Goal: Communication & Community: Answer question/provide support

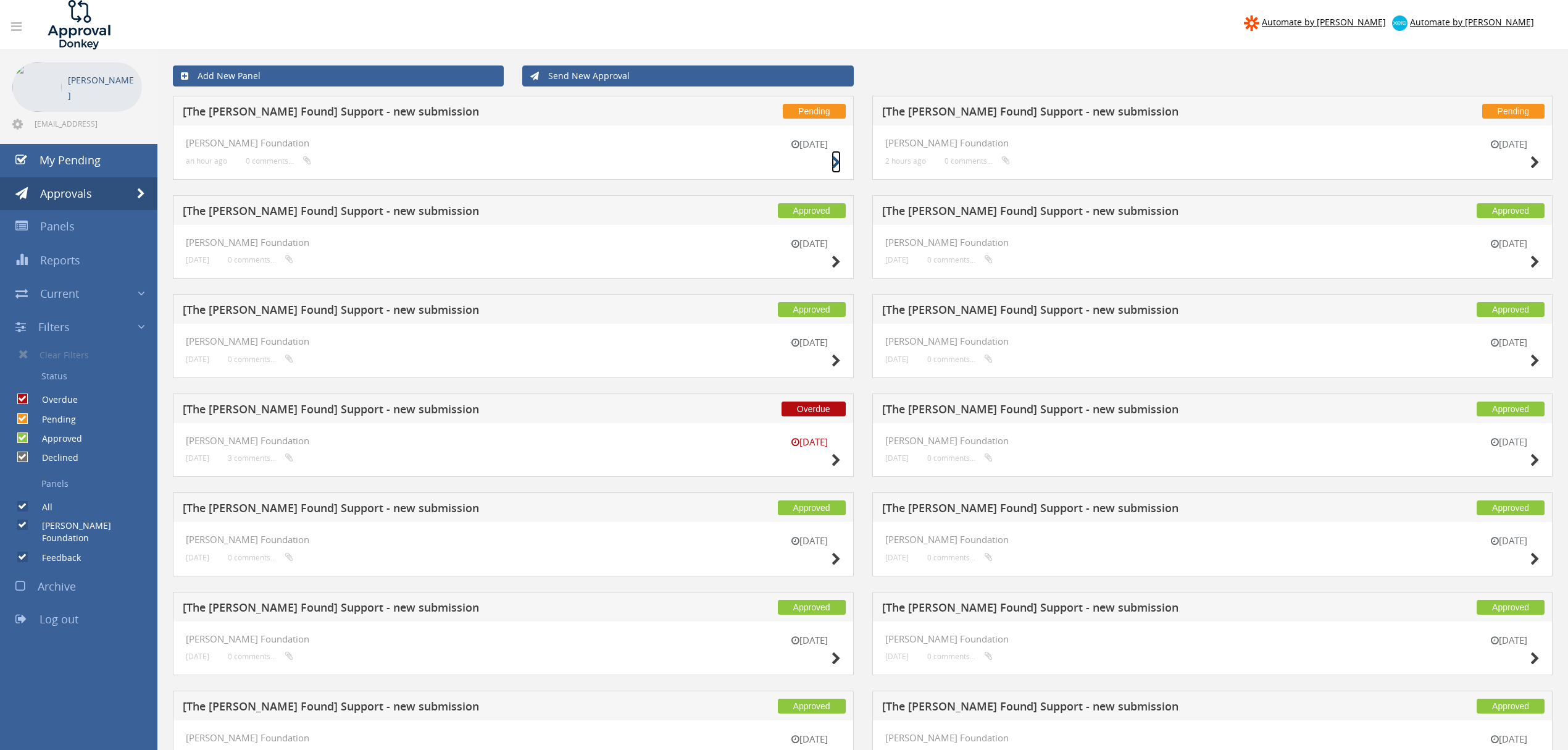
click at [832, 164] on icon at bounding box center [836, 162] width 9 height 13
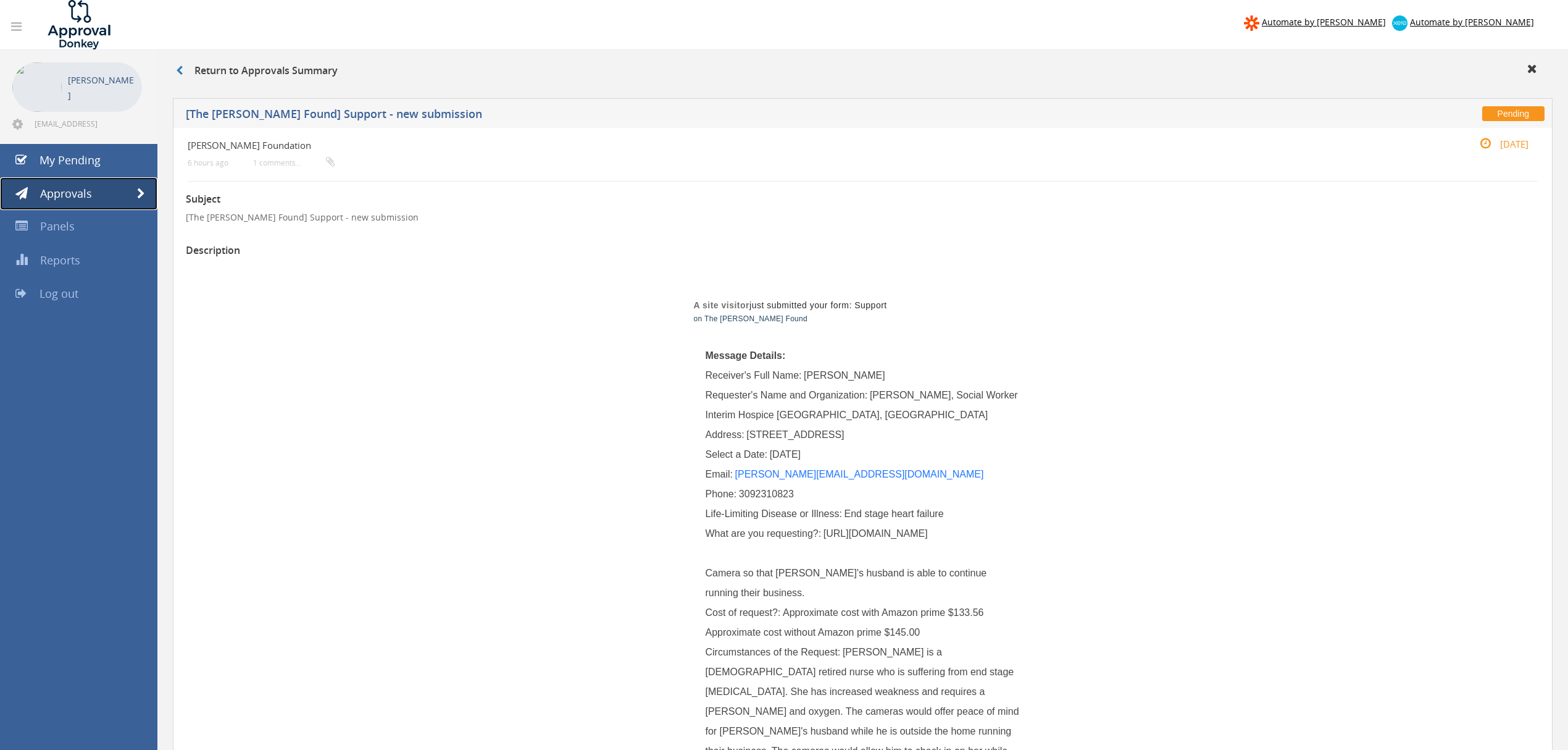
click at [139, 186] on link "Approvals" at bounding box center [79, 194] width 157 height 33
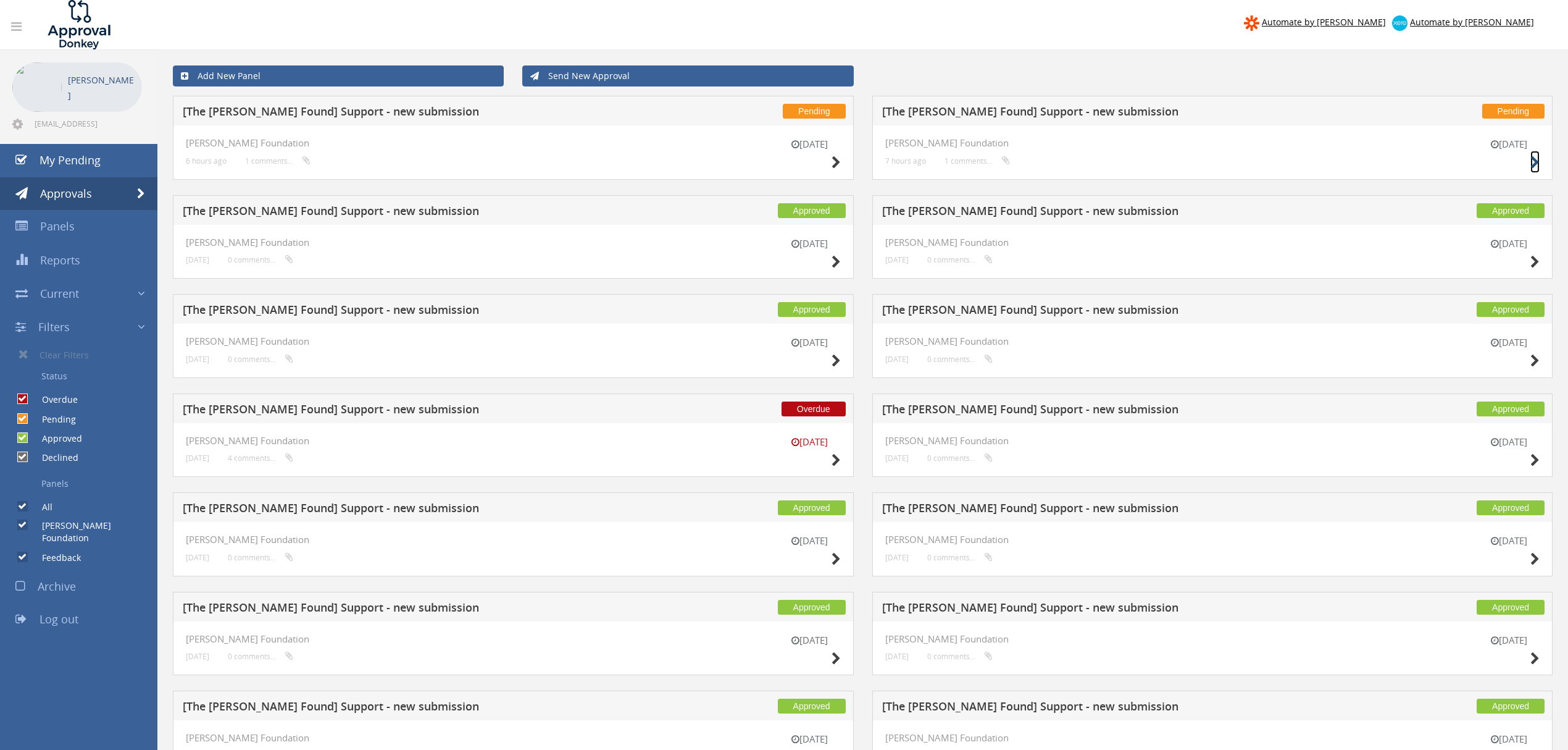
click at [1535, 168] on icon at bounding box center [1535, 162] width 9 height 13
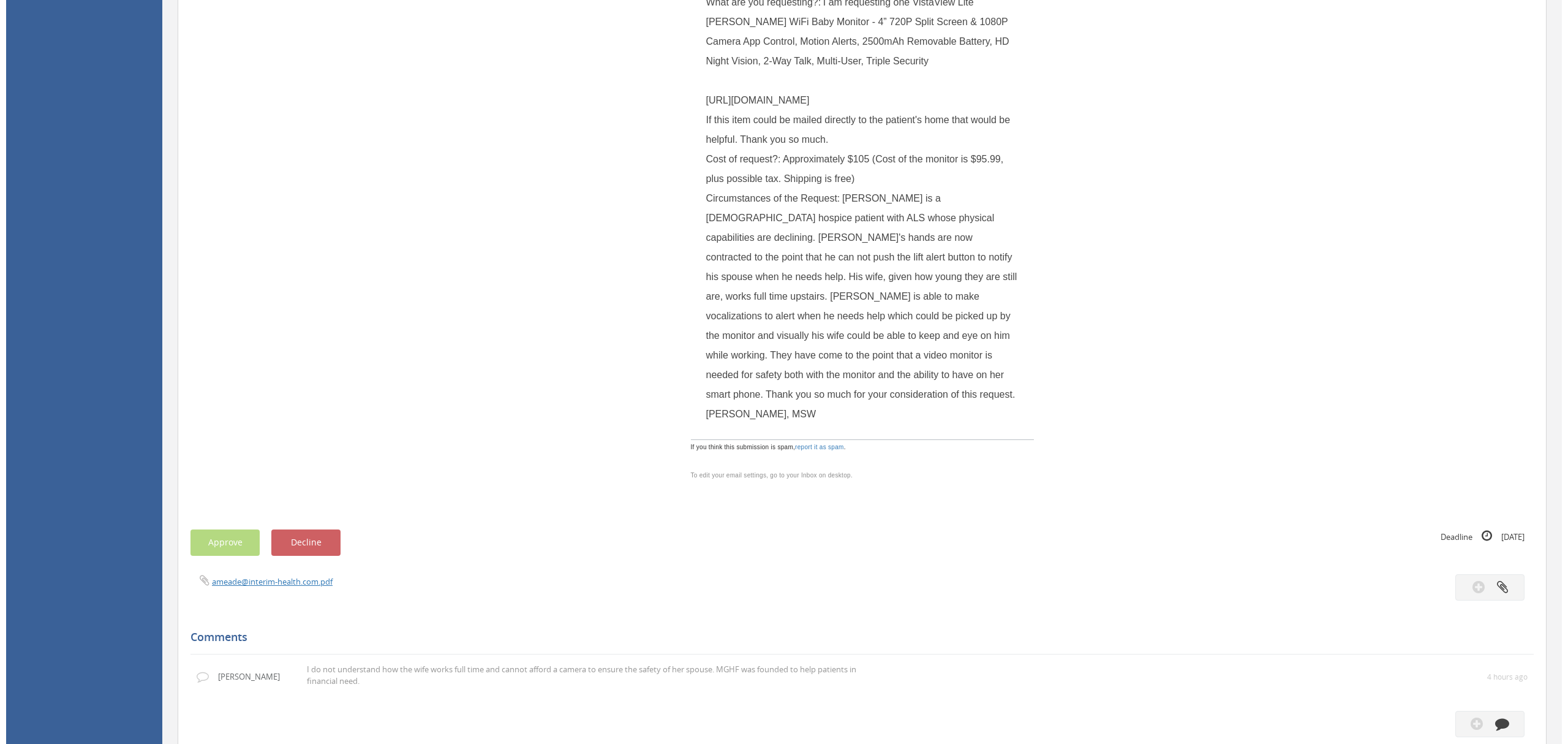
scroll to position [898, 0]
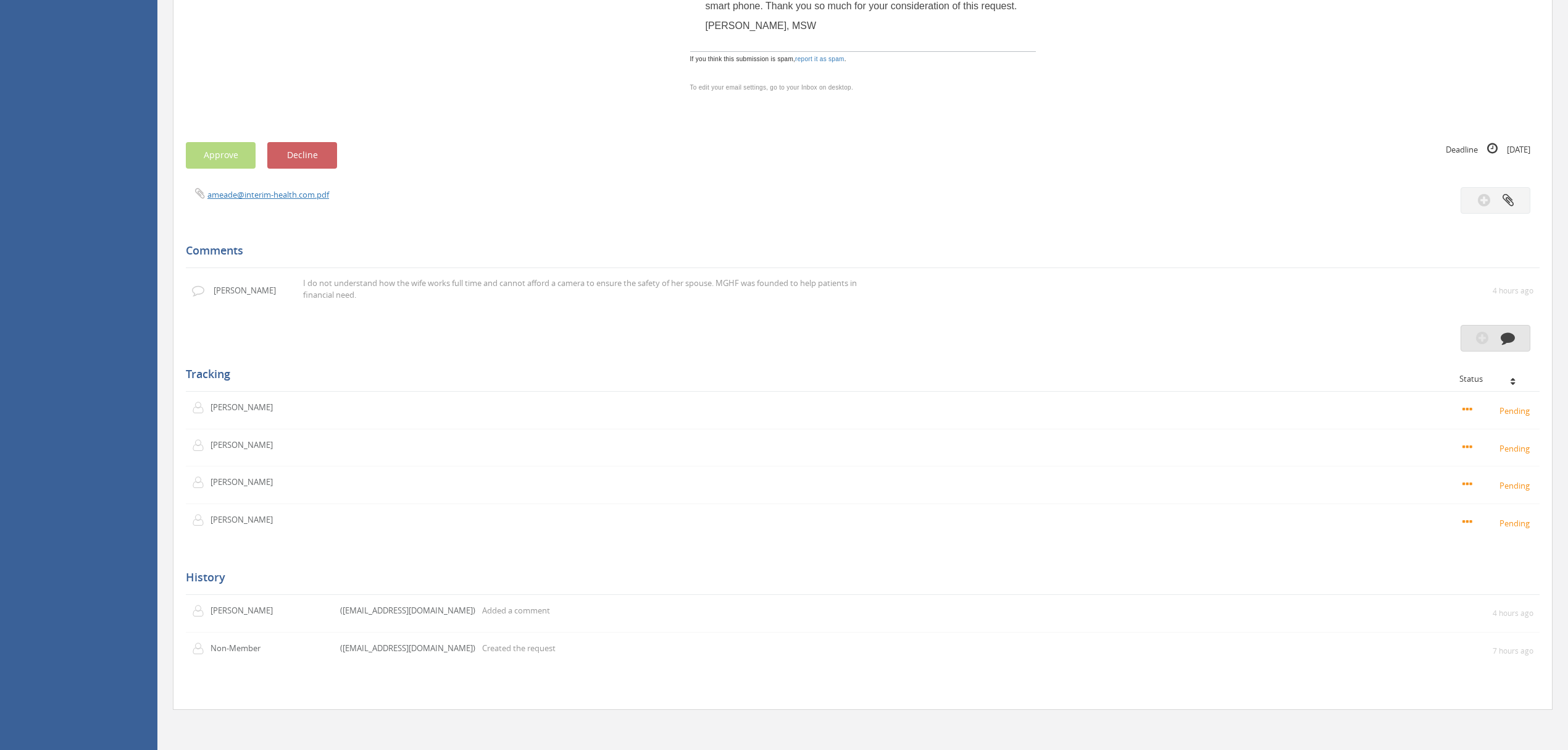
click at [1507, 335] on icon "button" at bounding box center [1508, 338] width 14 height 14
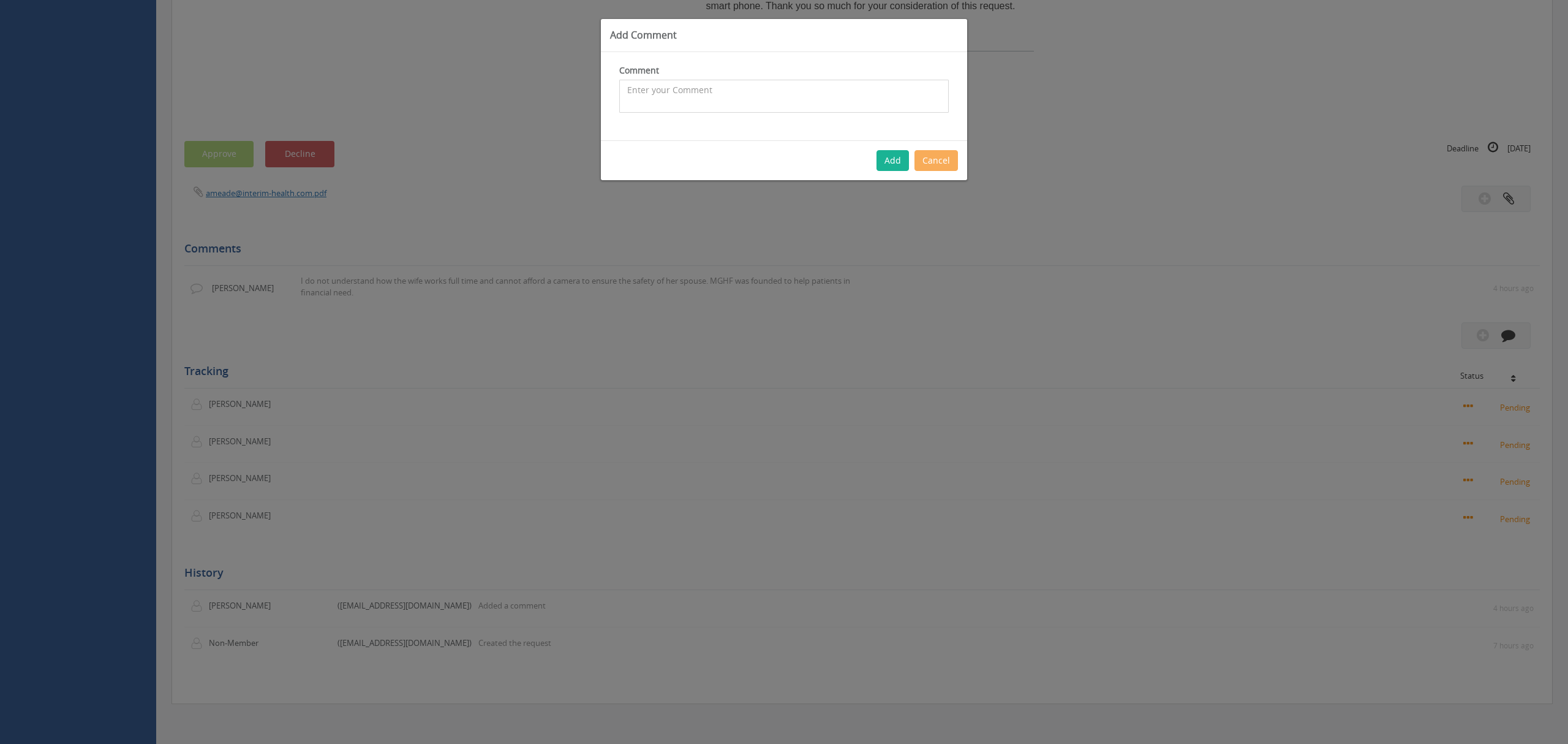
click at [637, 92] on textarea at bounding box center [784, 97] width 330 height 33
type textarea "H"
click at [704, 92] on textarea "I reached out to the [PERSON_NAME] the Social Worker who" at bounding box center [784, 97] width 330 height 33
click at [819, 92] on textarea "I reached out to [PERSON_NAME] the Social Worker who" at bounding box center [784, 97] width 330 height 33
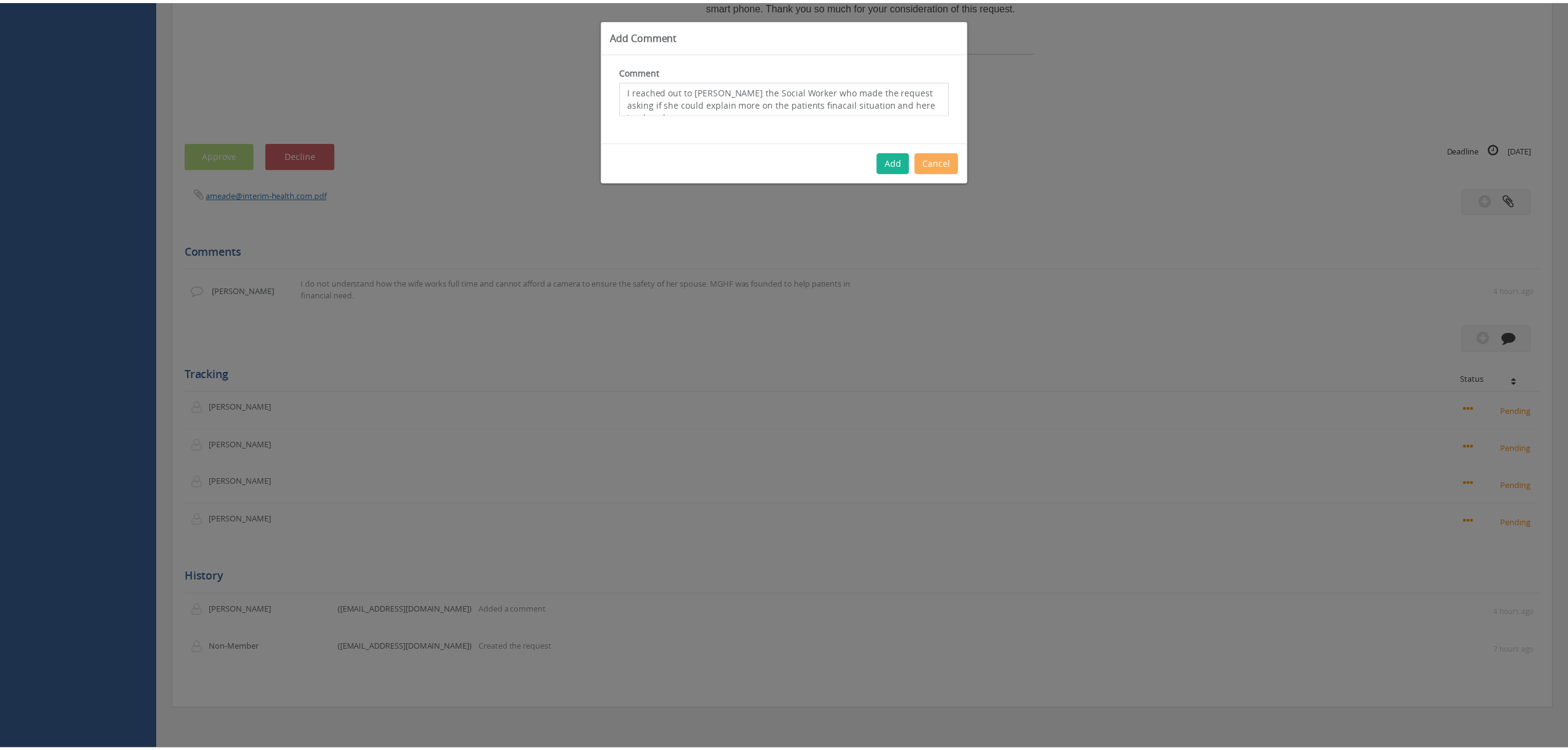
scroll to position [8, 0]
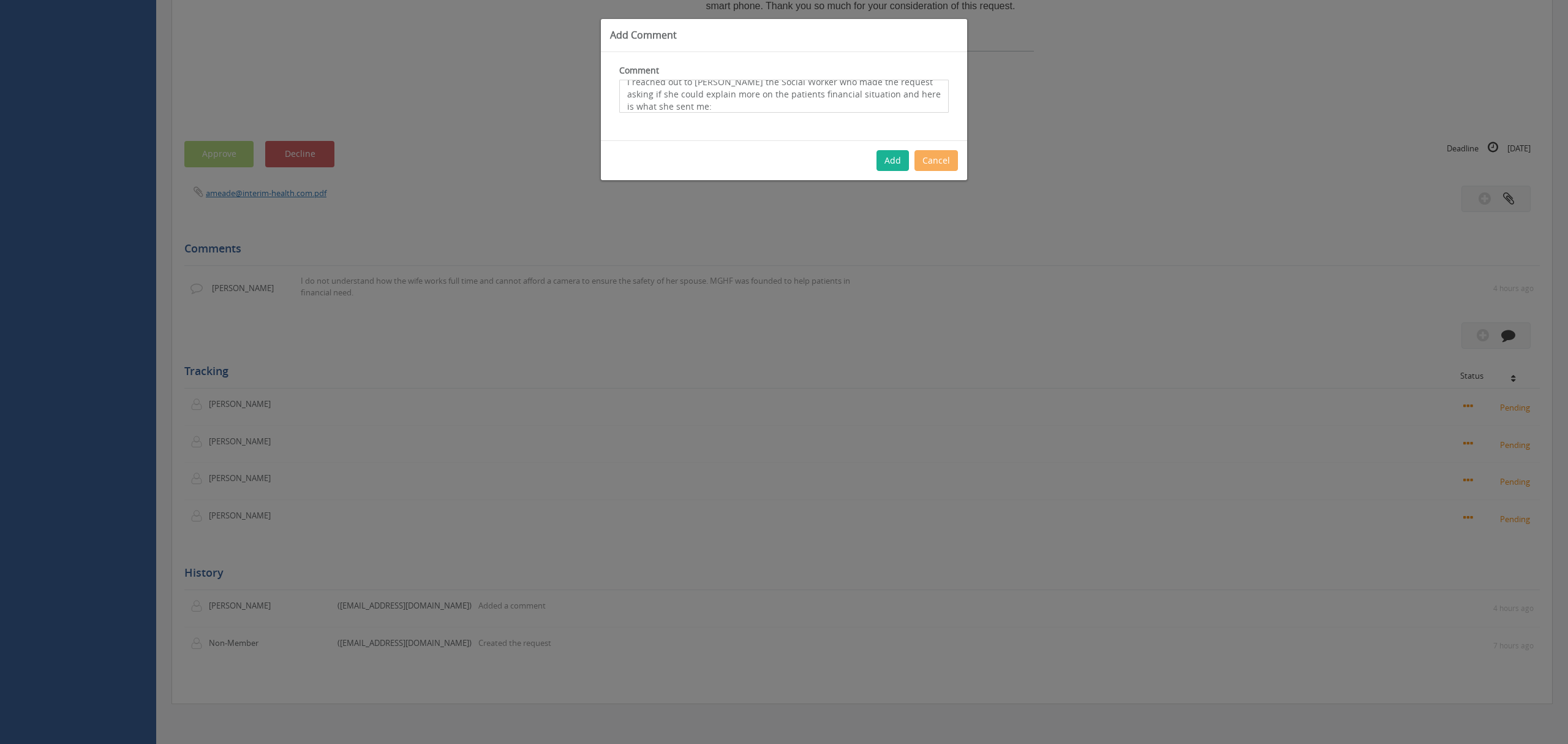
click at [685, 106] on textarea "I reached out to [PERSON_NAME] the Social Worker who made the request asking if…" at bounding box center [784, 97] width 330 height 33
type textarea "I reached out to [PERSON_NAME] the Social Worker who made the request asking if…"
click at [353, 532] on div "Add Comment Comment I reached out to [PERSON_NAME] the Social Worker who made t…" at bounding box center [784, 372] width 1568 height 744
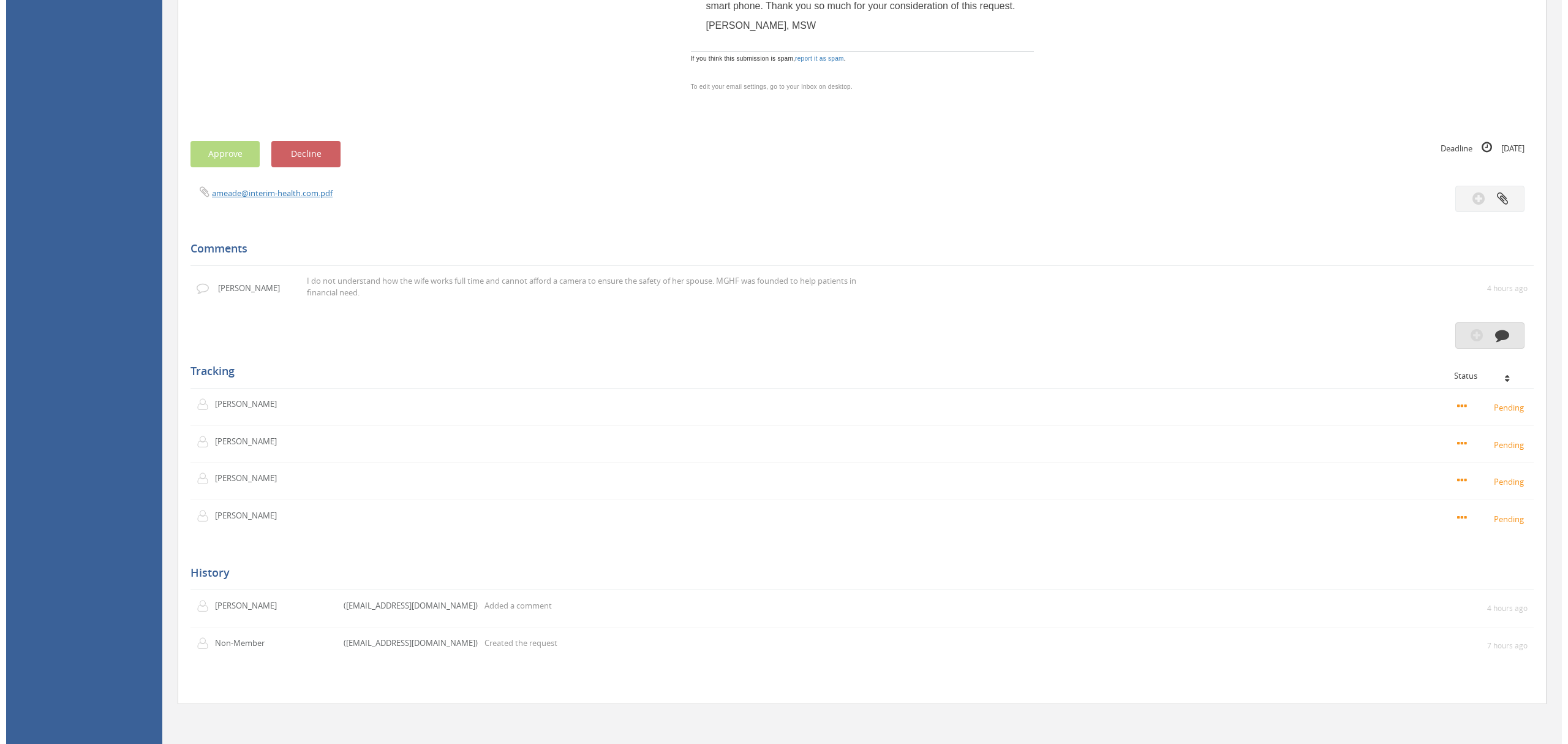
scroll to position [910, 0]
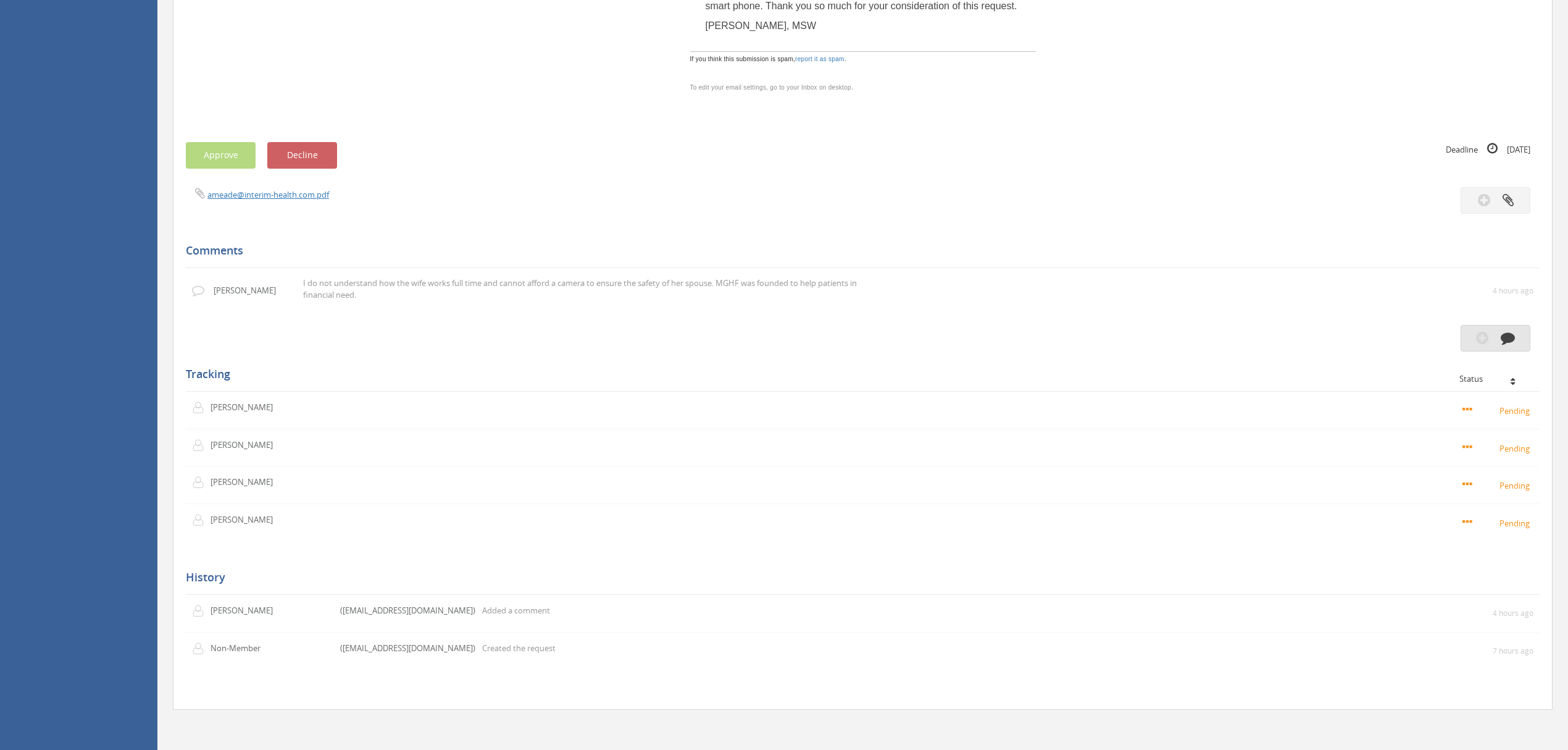
click at [1512, 331] on icon "button" at bounding box center [1508, 338] width 14 height 14
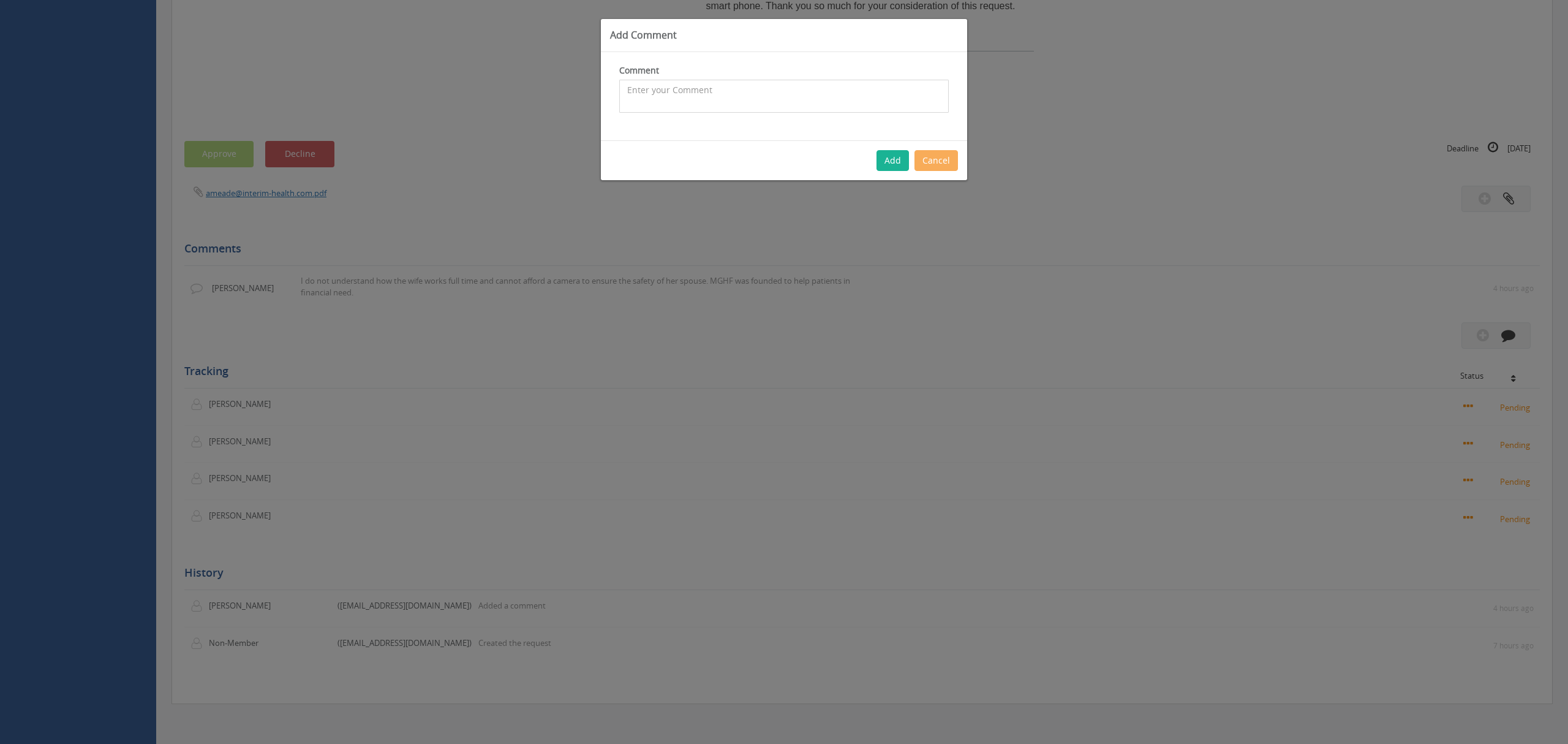
click at [643, 93] on textarea at bounding box center [784, 97] width 330 height 33
paste textarea "I’m sorry that I did not explain the financial piece. The patient was still you…"
click at [905, 90] on textarea "I reached out to the [PERSON_NAME] the Social Worker who made this request and …" at bounding box center [784, 97] width 330 height 33
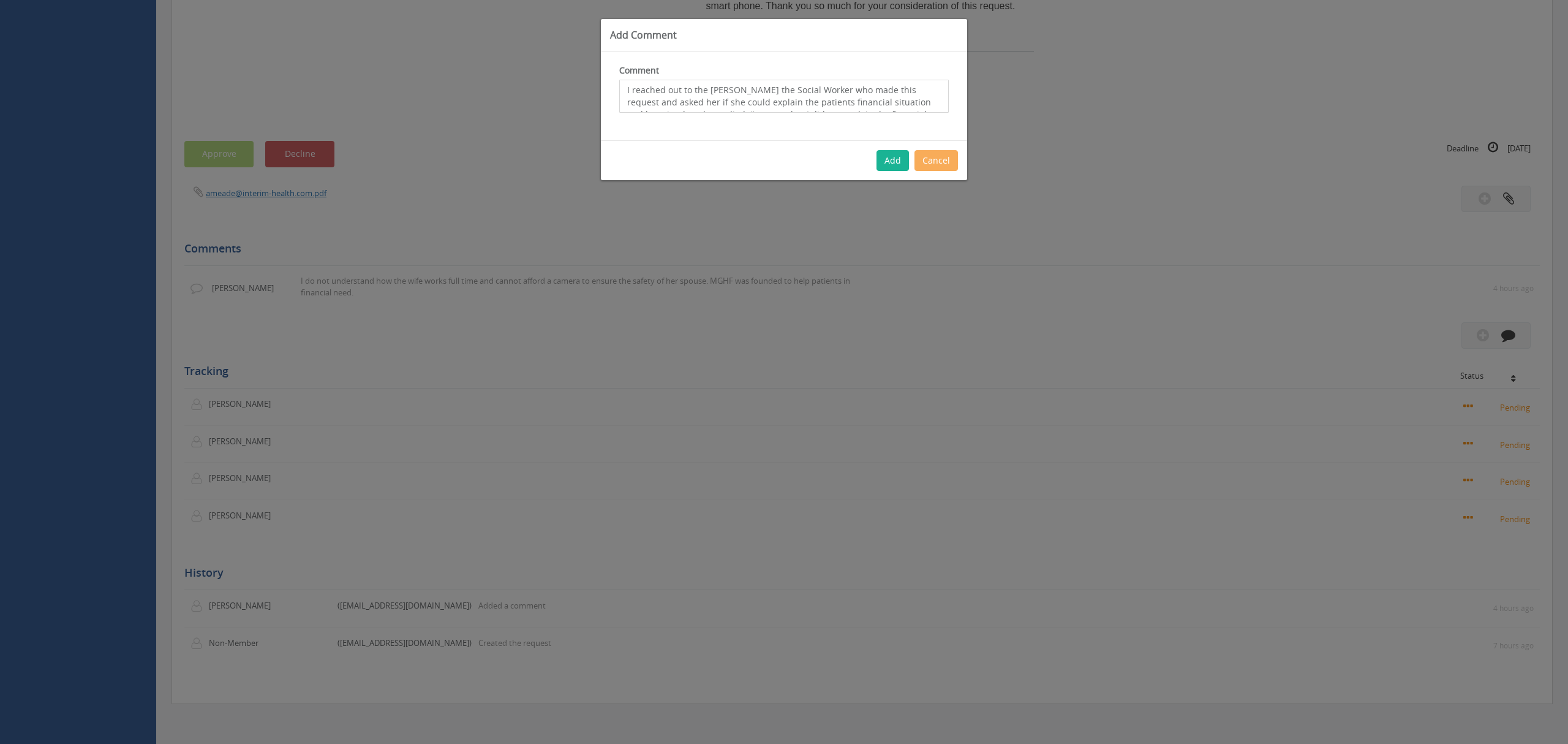
click at [905, 90] on textarea "I reached out to the [PERSON_NAME] the Social Worker who made this request and …" at bounding box center [784, 97] width 330 height 33
click at [666, 102] on textarea "I reached out to the [PERSON_NAME] the Social Worker who made this request aski…" at bounding box center [784, 97] width 330 height 33
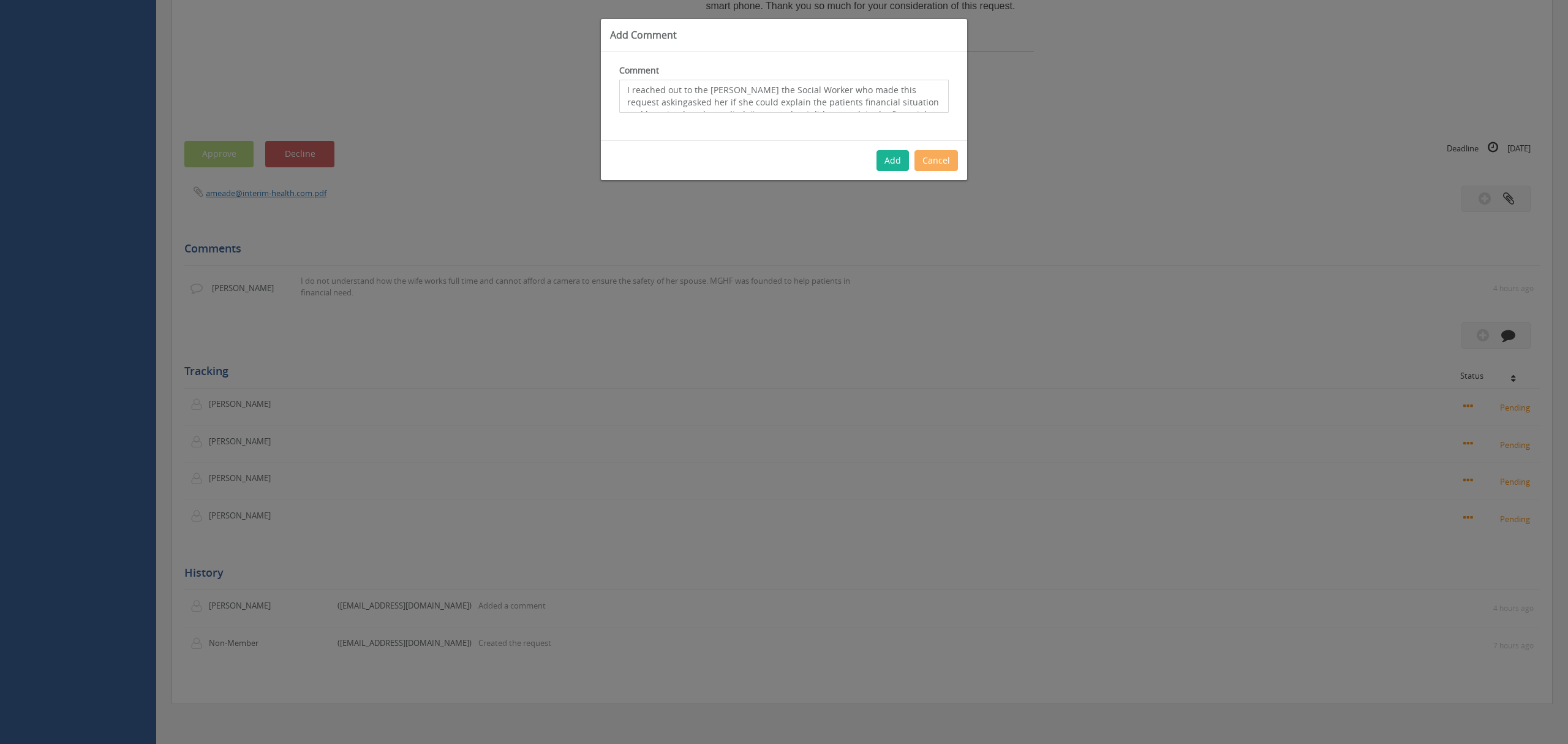
click at [666, 102] on textarea "I reached out to the [PERSON_NAME] the Social Worker who made this request aski…" at bounding box center [784, 97] width 330 height 33
click at [679, 100] on textarea "I reached out to the [PERSON_NAME] the Social Worker who made this request aski…" at bounding box center [784, 97] width 330 height 33
click at [662, 99] on textarea "I reached out to the [PERSON_NAME] the Social Worker who made this request aski…" at bounding box center [784, 97] width 330 height 33
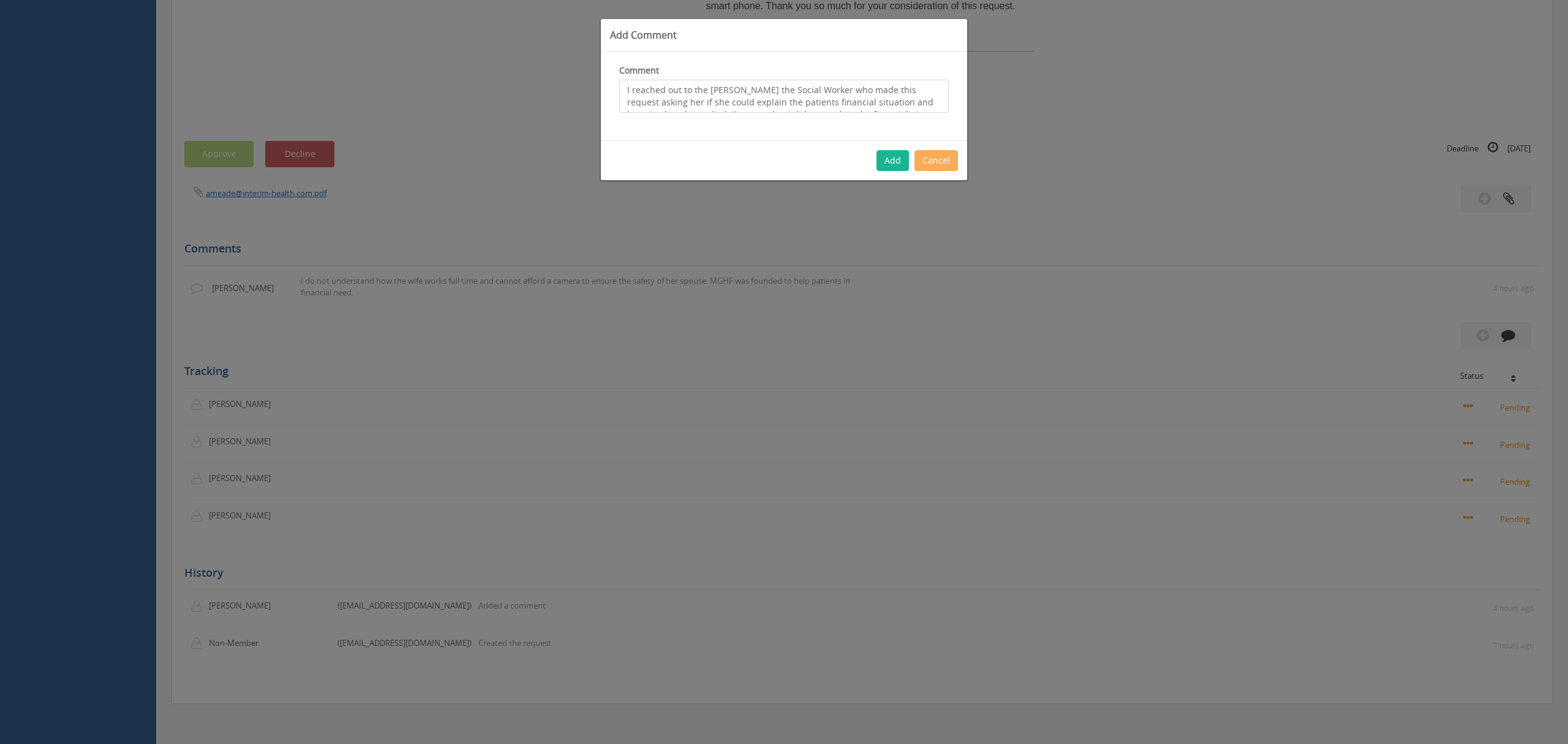
click at [846, 104] on textarea "I reached out to the [PERSON_NAME] the Social Worker who made this request aski…" at bounding box center [784, 97] width 330 height 33
click at [661, 87] on textarea "I reached out to the [PERSON_NAME] the Social Worker who made this request aski…" at bounding box center [784, 97] width 330 height 33
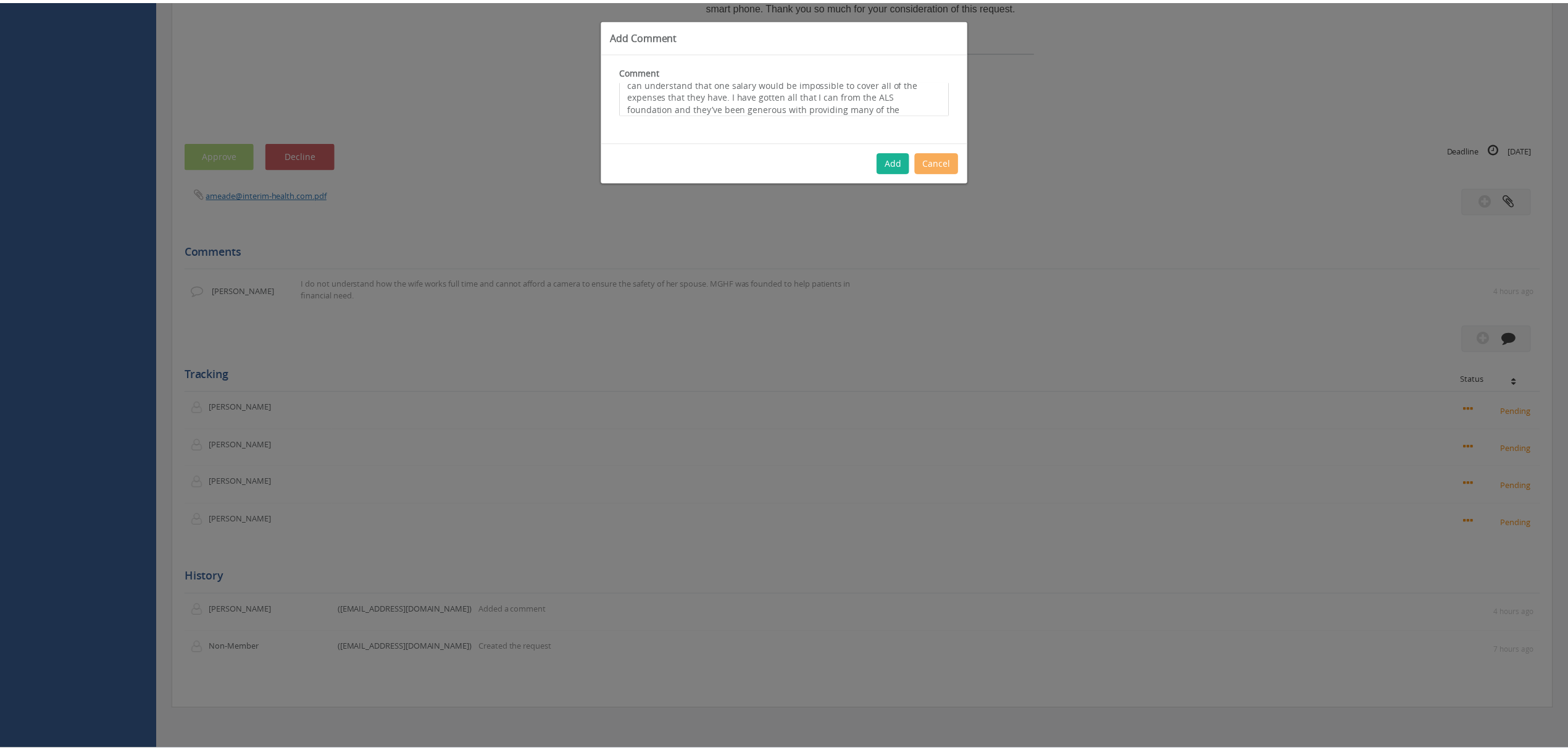
scroll to position [124, 0]
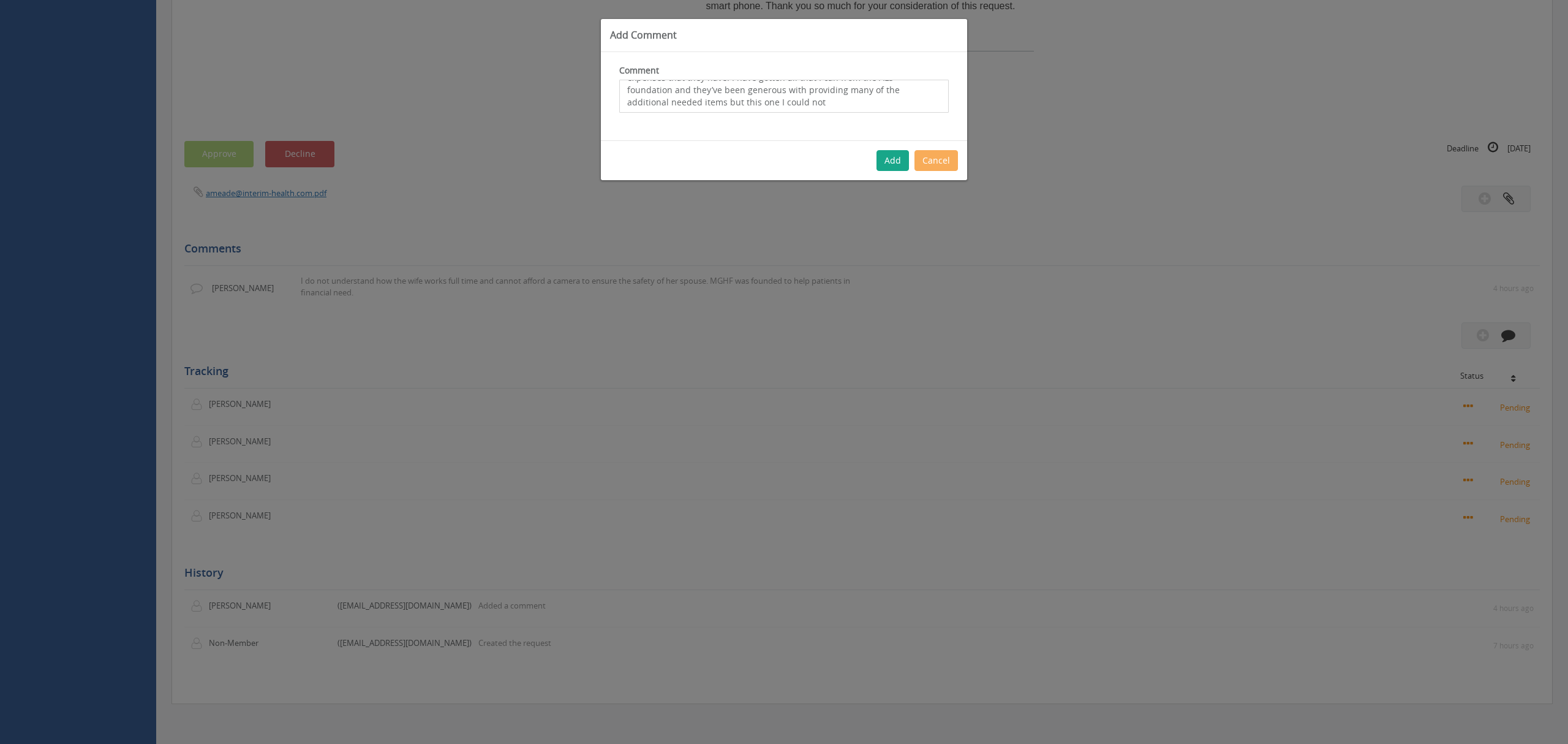
type textarea "I reached out to the [PERSON_NAME] the Social Worker who made this request aski…"
click at [895, 157] on button "Add" at bounding box center [892, 160] width 32 height 21
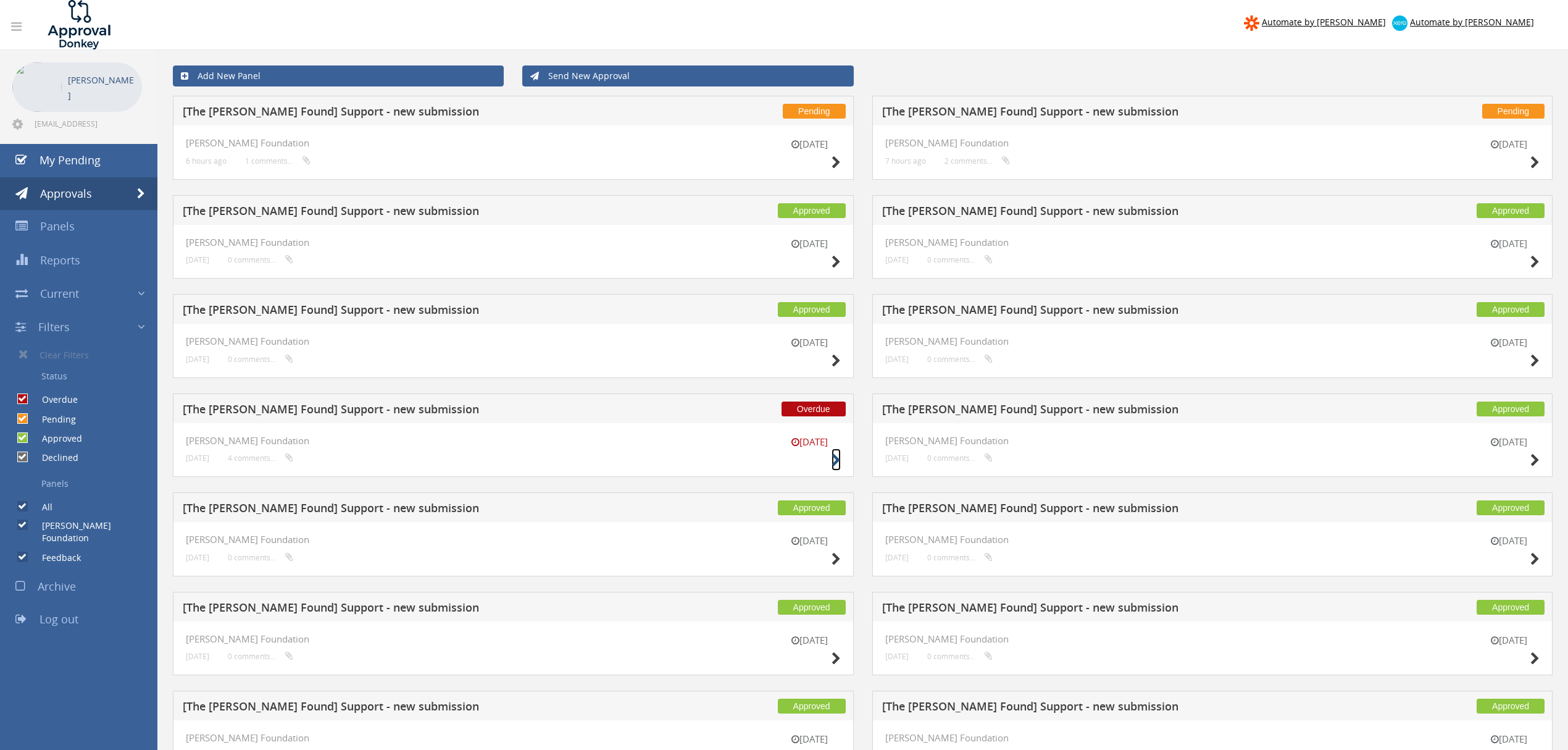
click at [833, 456] on icon at bounding box center [836, 460] width 9 height 13
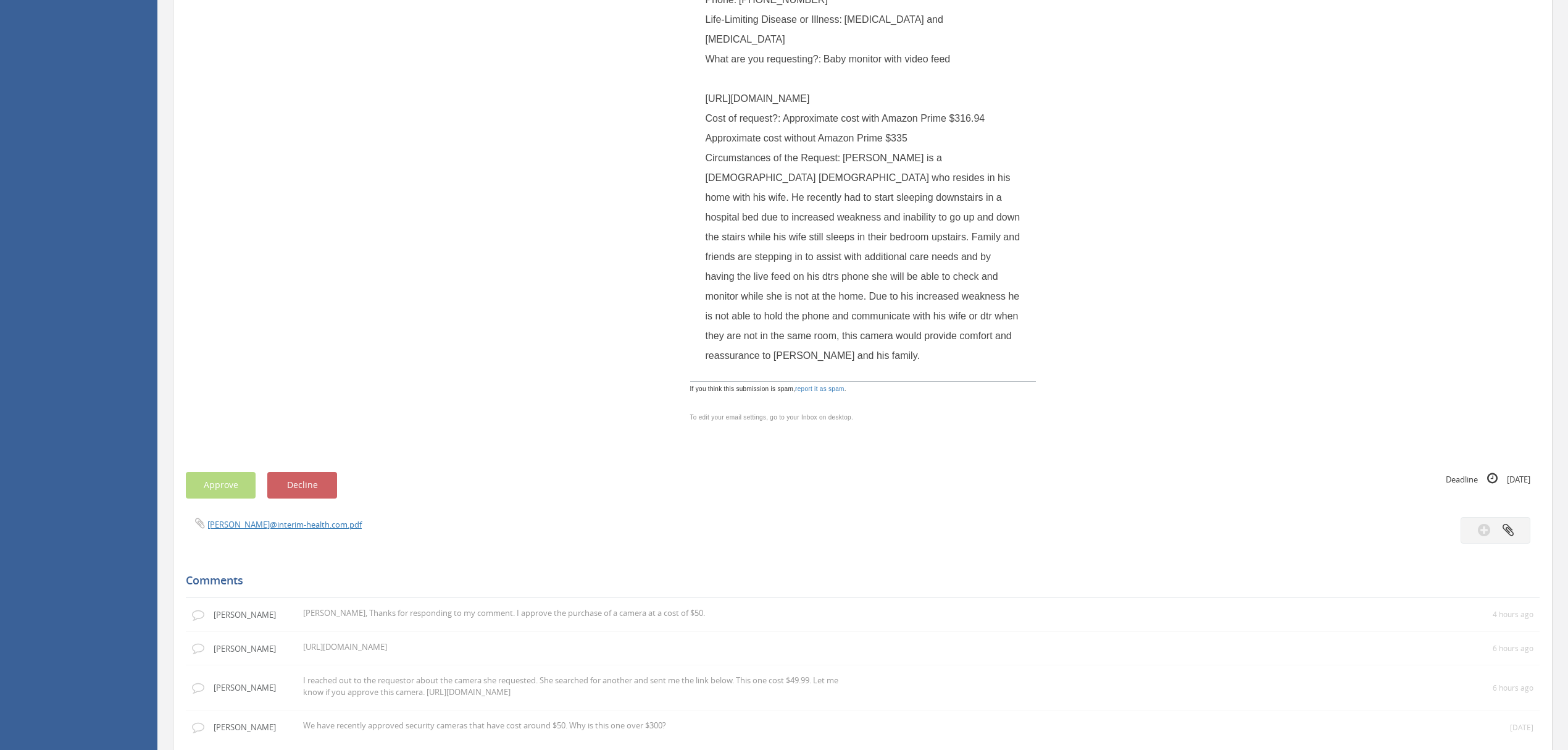
scroll to position [988, 0]
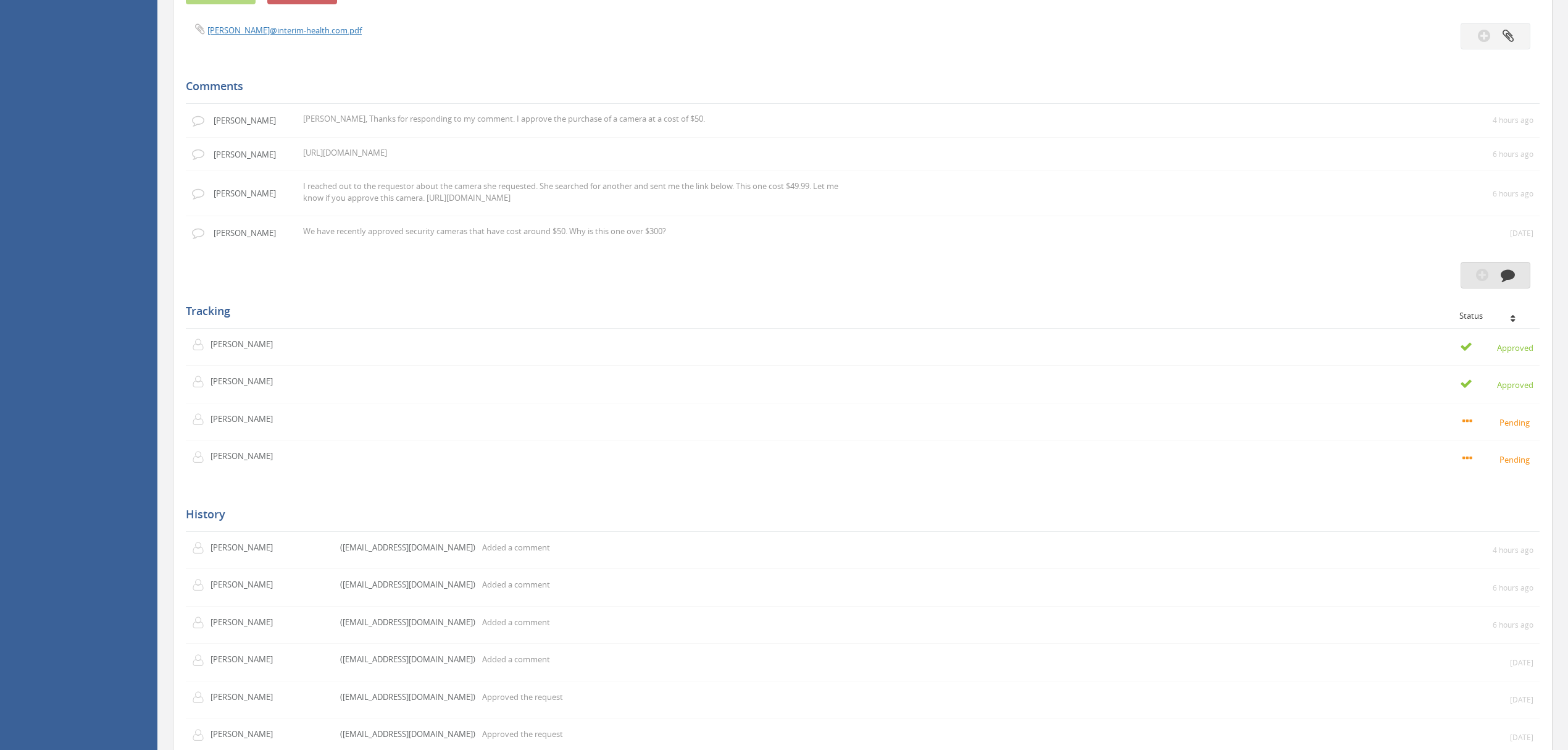
click at [1514, 281] on icon "button" at bounding box center [1508, 275] width 14 height 14
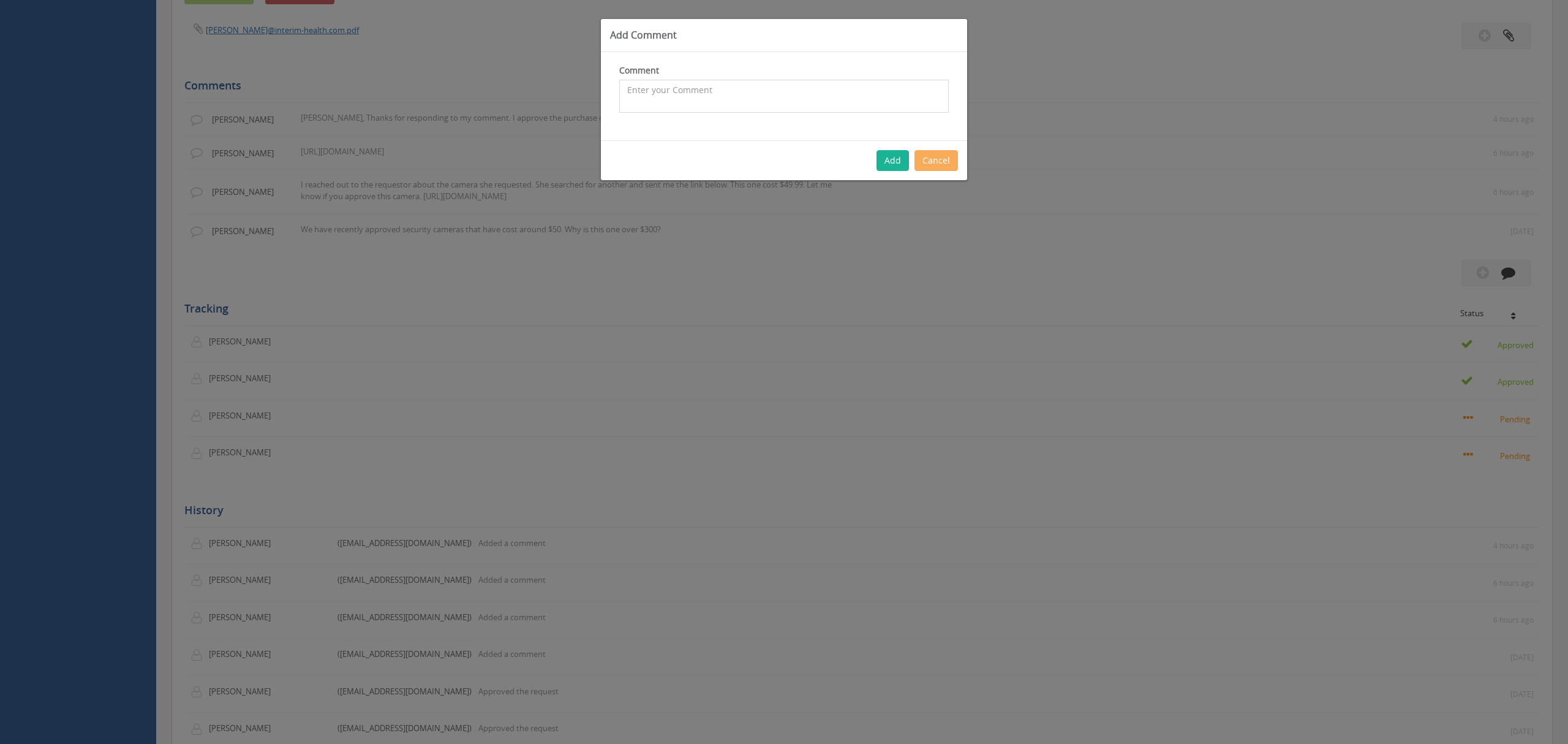
click at [637, 87] on textarea at bounding box center [784, 97] width 330 height 33
type textarea "You're welcome [PERSON_NAME]. Thank you for reconsidering this request."
click at [896, 158] on button "Add" at bounding box center [892, 160] width 32 height 21
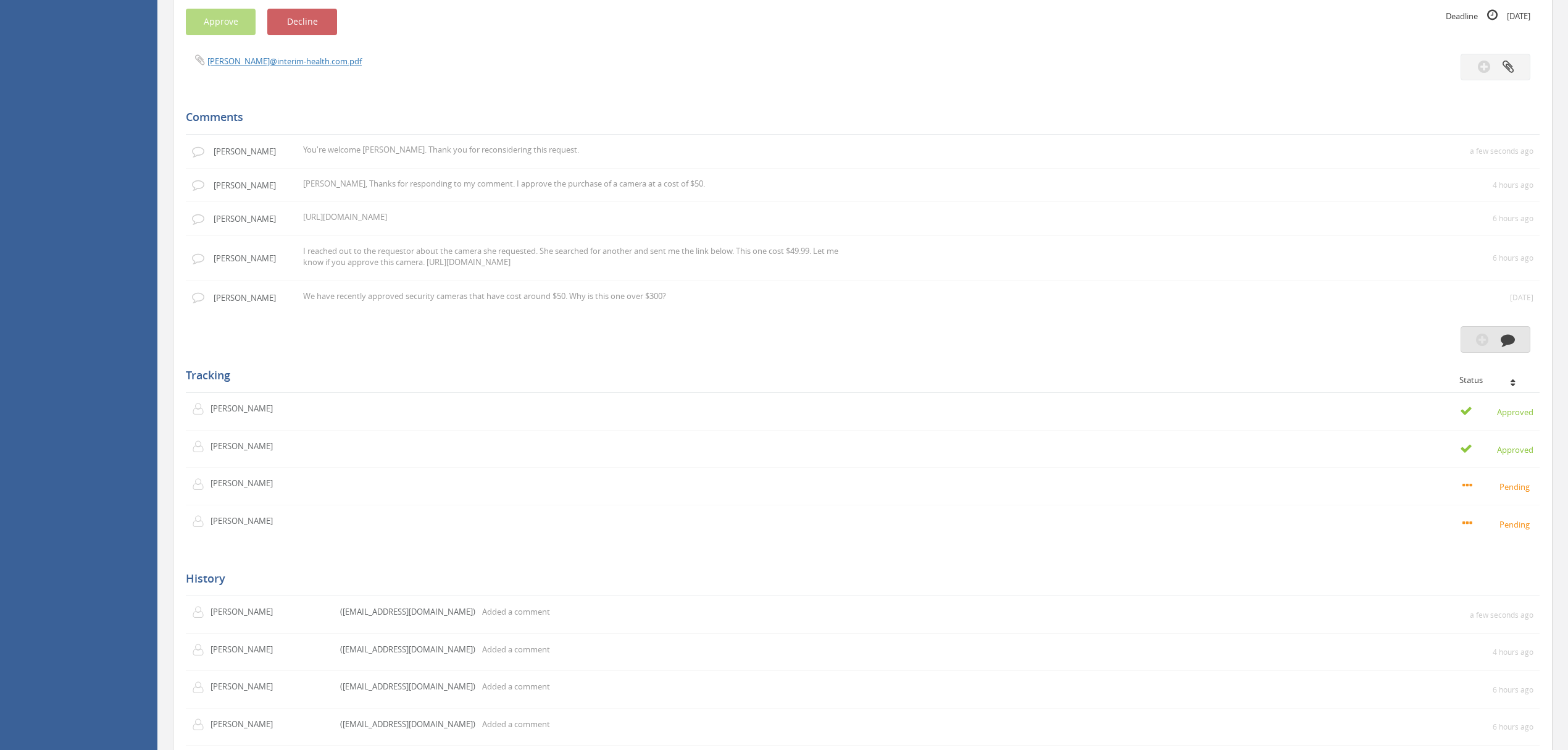
scroll to position [906, 0]
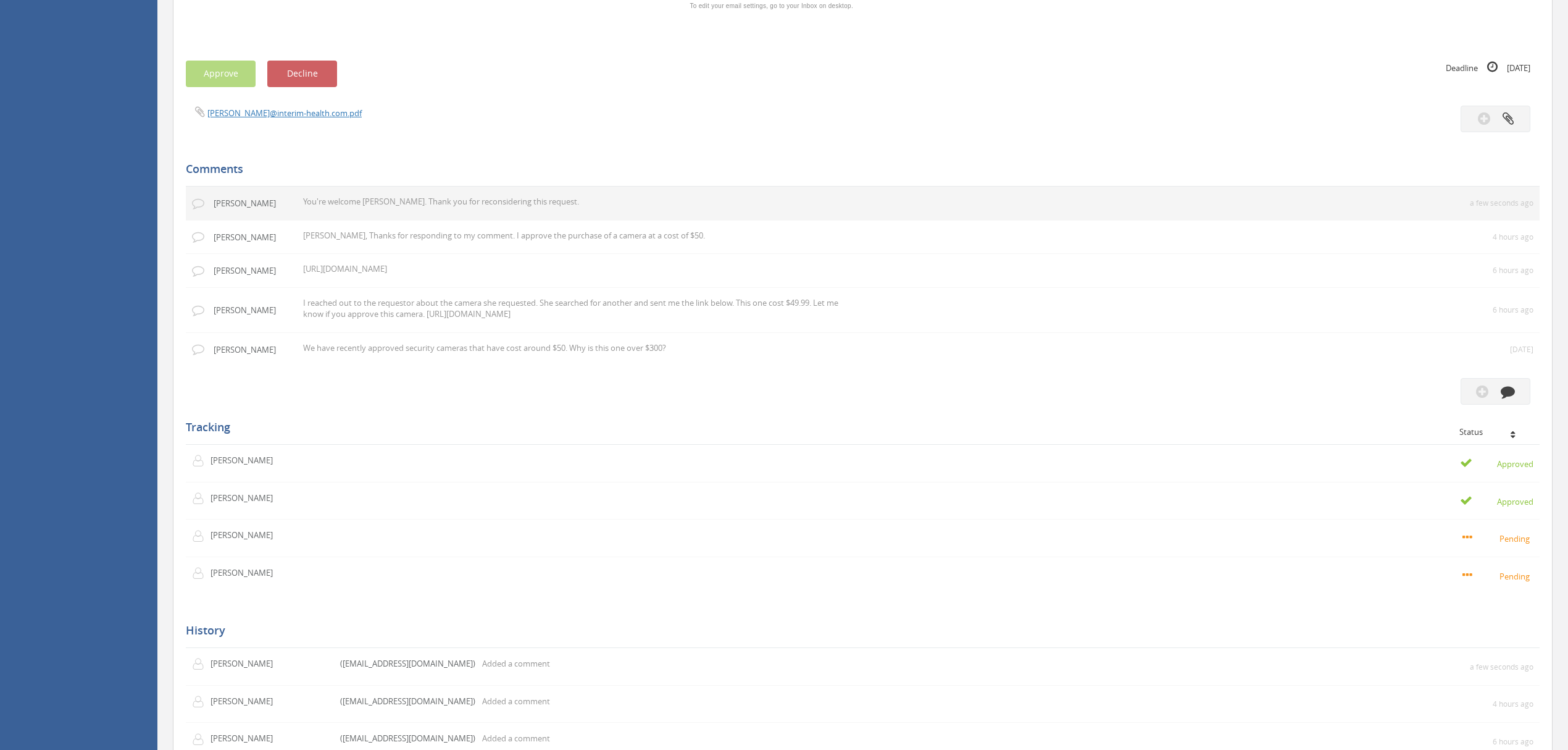
drag, startPoint x: 374, startPoint y: 379, endPoint x: 763, endPoint y: 374, distance: 389.0
click at [763, 208] on p "You're welcome [PERSON_NAME]. Thank you for reconsidering this request." at bounding box center [580, 202] width 556 height 12
click at [1494, 209] on small "a few seconds ago" at bounding box center [1502, 203] width 64 height 11
click at [1505, 219] on td "a few seconds ago" at bounding box center [1467, 204] width 147 height 33
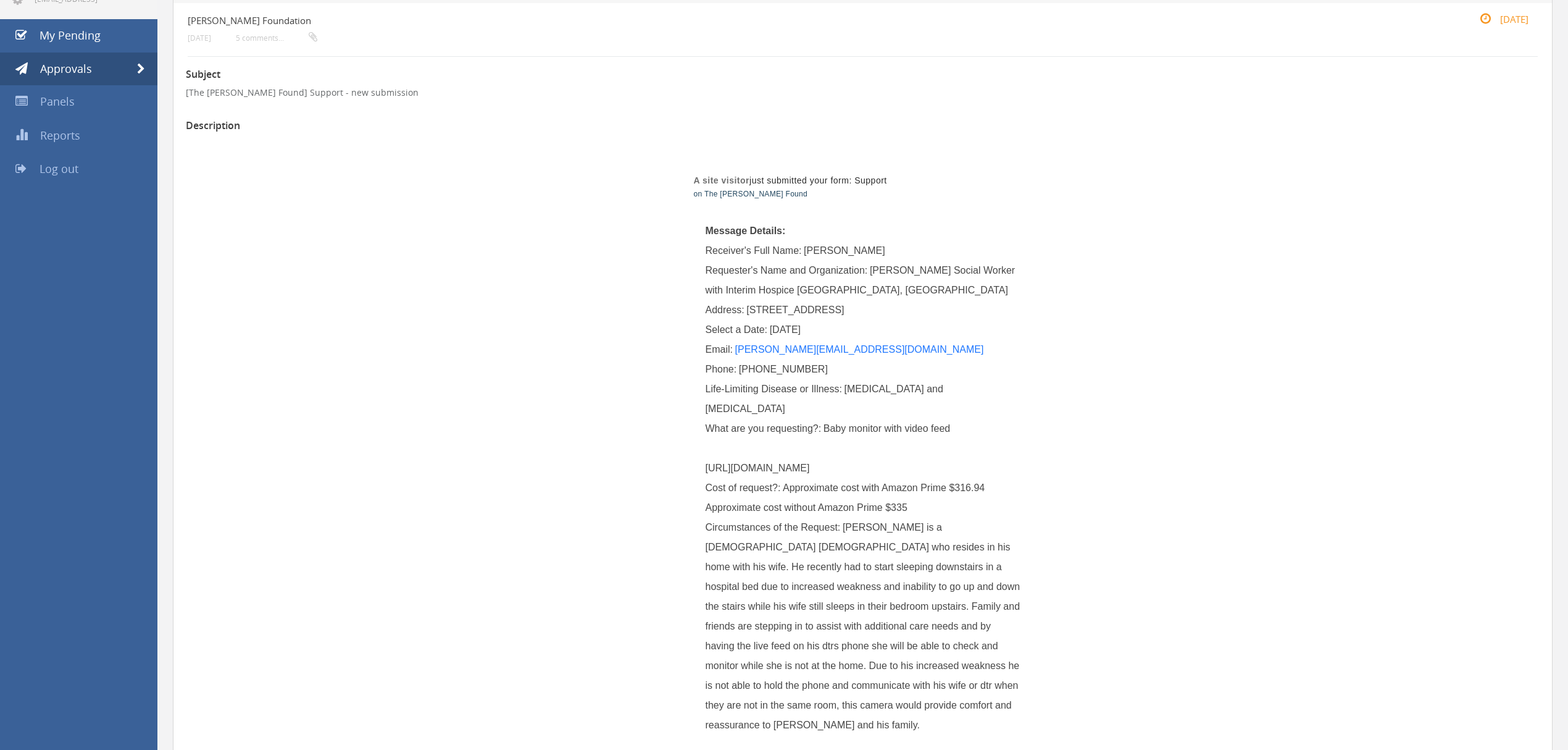
scroll to position [0, 0]
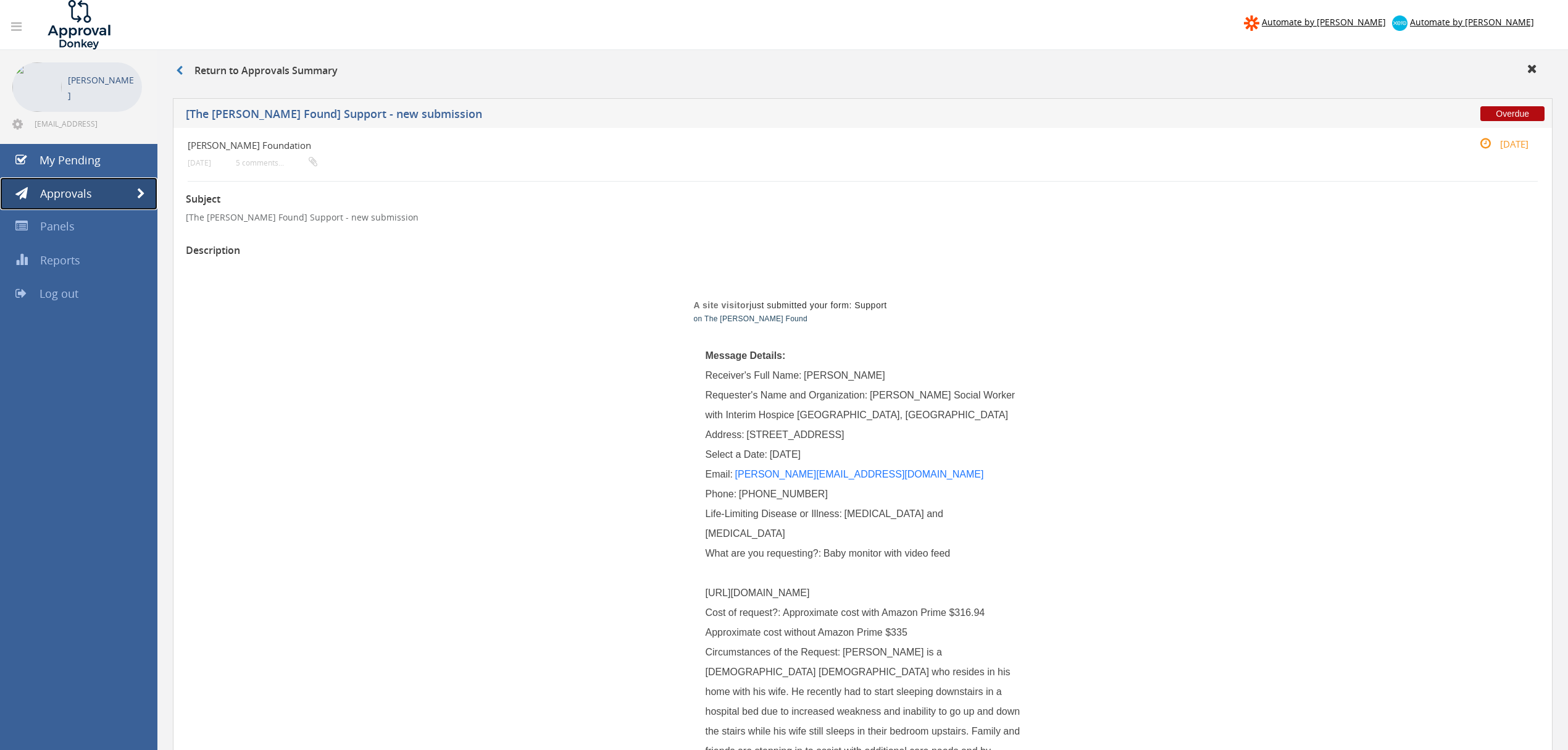
click at [137, 190] on span at bounding box center [141, 193] width 8 height 11
